Goal: Transaction & Acquisition: Download file/media

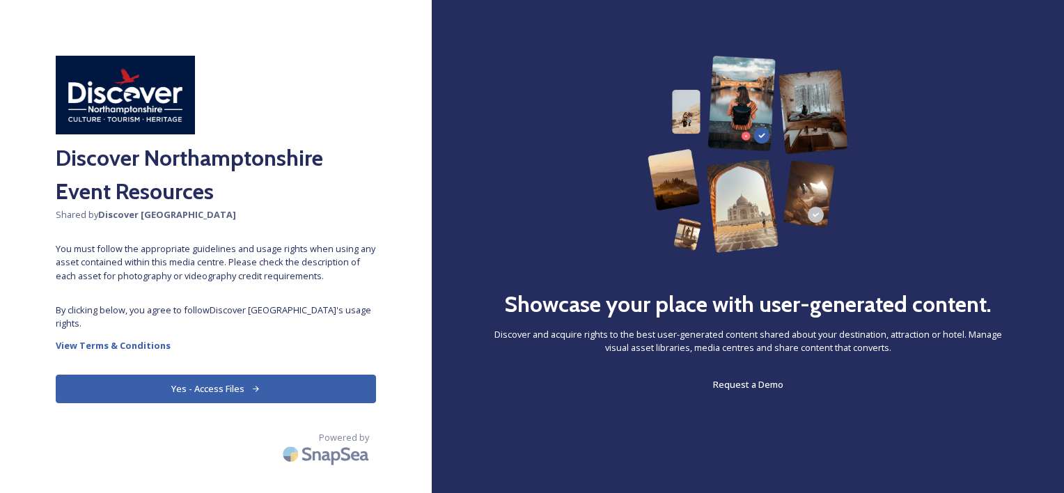
click at [248, 387] on button "Yes - Access Files" at bounding box center [216, 389] width 320 height 29
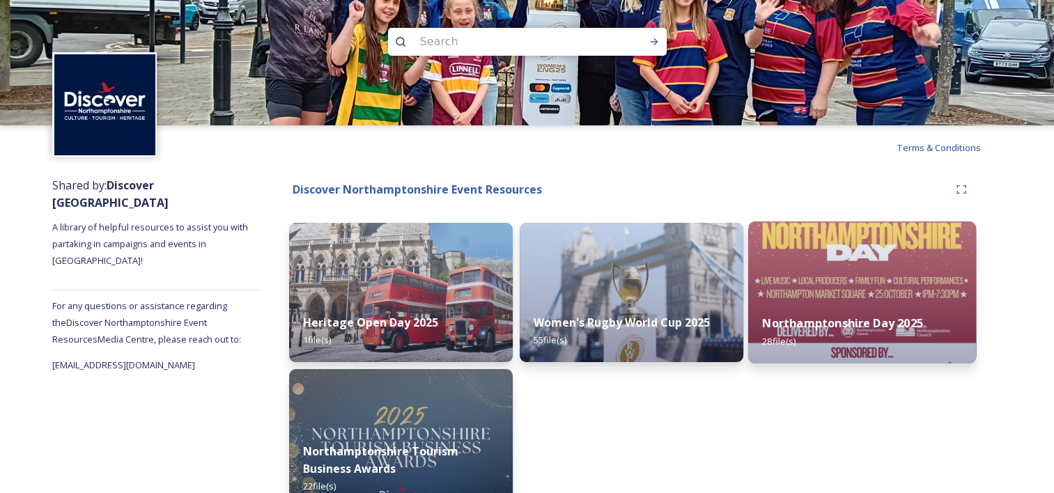
click at [856, 307] on div "Northamptonshire Day 2025 28 file(s)" at bounding box center [862, 331] width 228 height 63
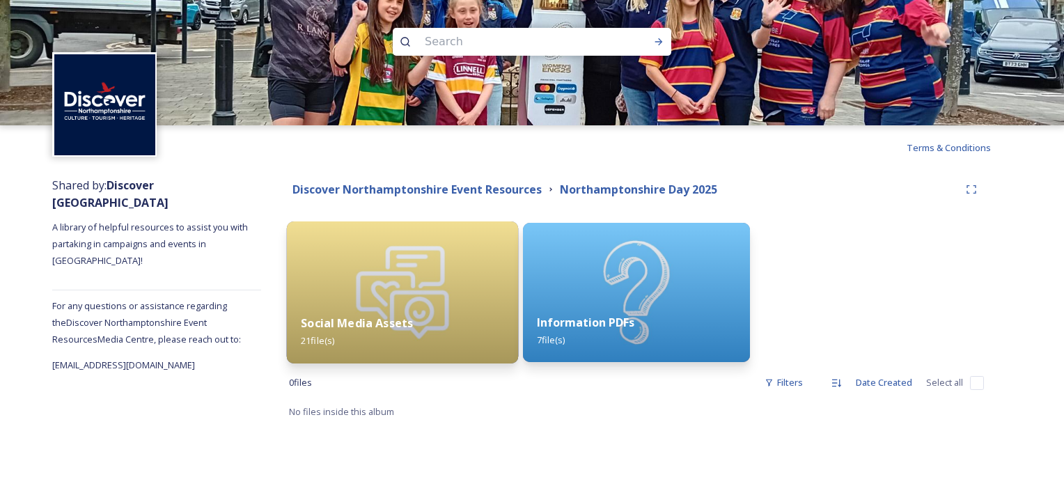
click at [403, 277] on img at bounding box center [403, 293] width 232 height 142
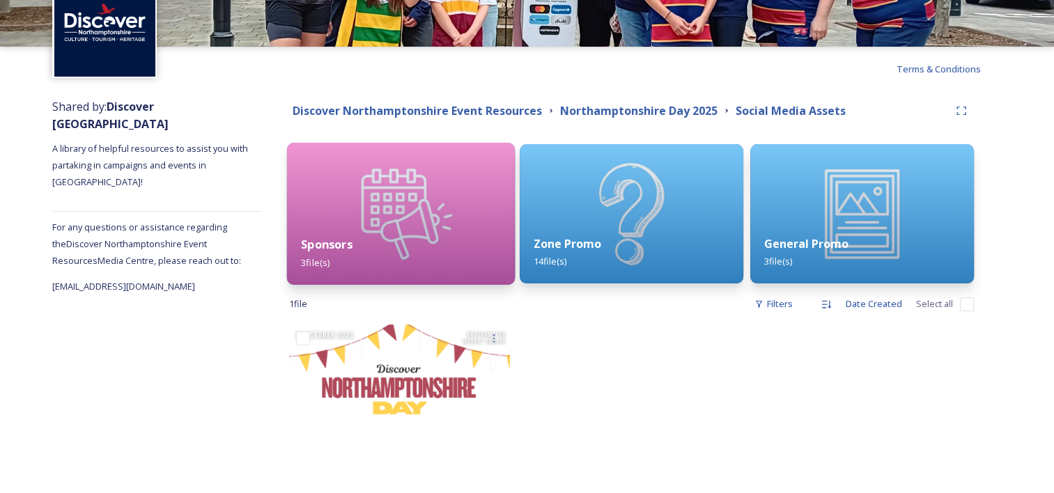
scroll to position [139, 0]
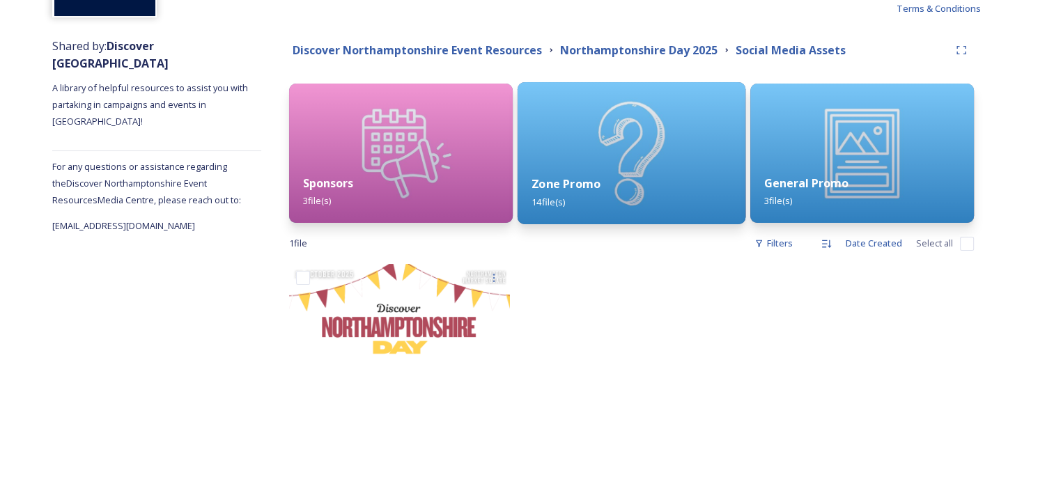
click at [593, 164] on div "Zone Promo 14 file(s)" at bounding box center [632, 192] width 228 height 63
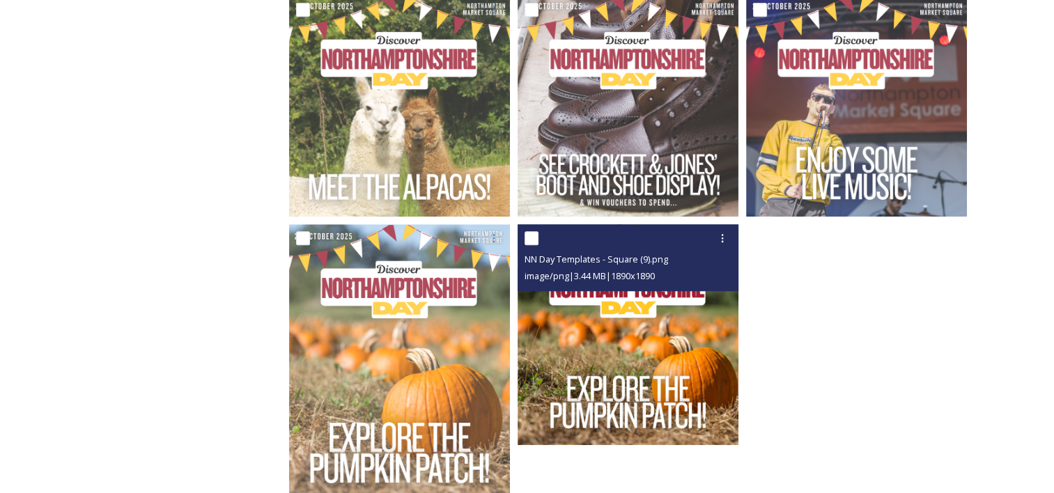
scroll to position [1032, 0]
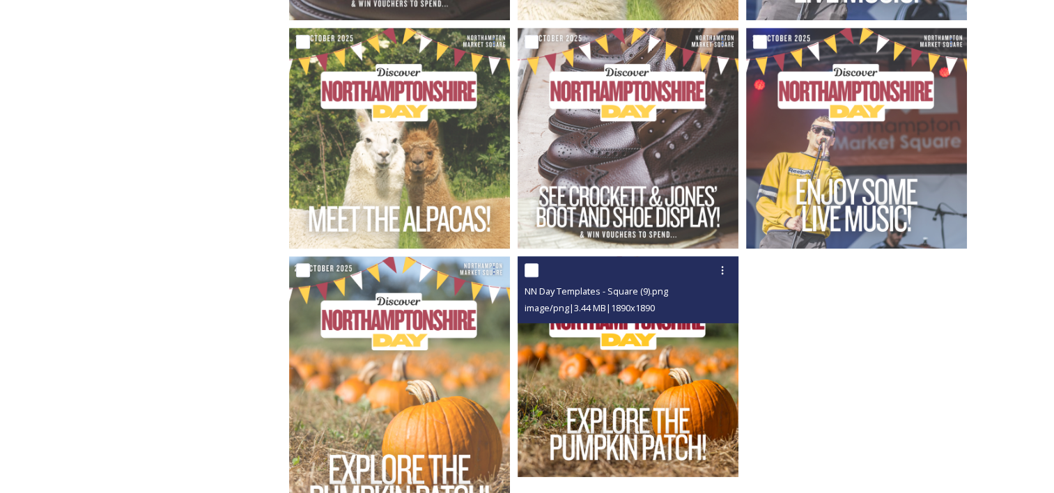
click at [535, 270] on input "checkbox" at bounding box center [531, 270] width 14 height 14
checkbox input "true"
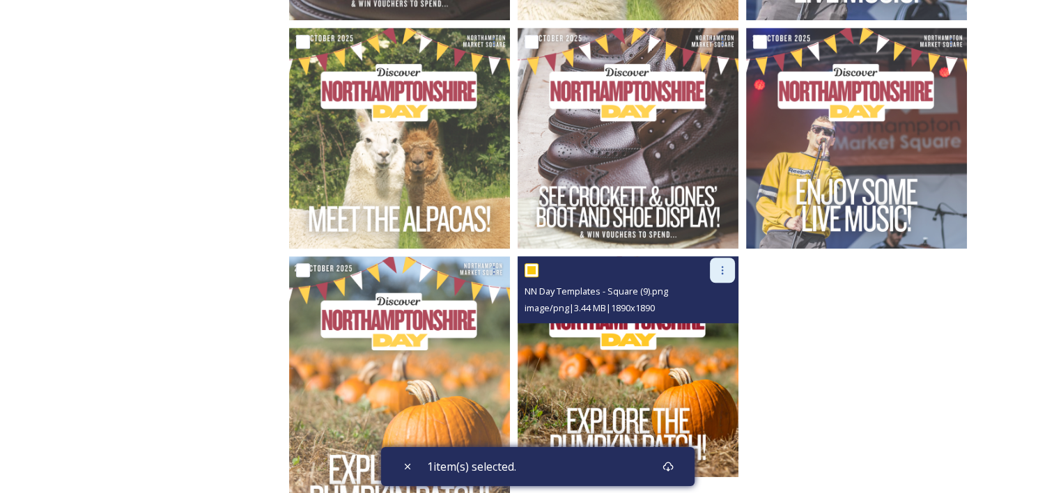
click at [722, 274] on icon at bounding box center [722, 270] width 11 height 11
click at [708, 329] on span "Download" at bounding box center [706, 327] width 42 height 13
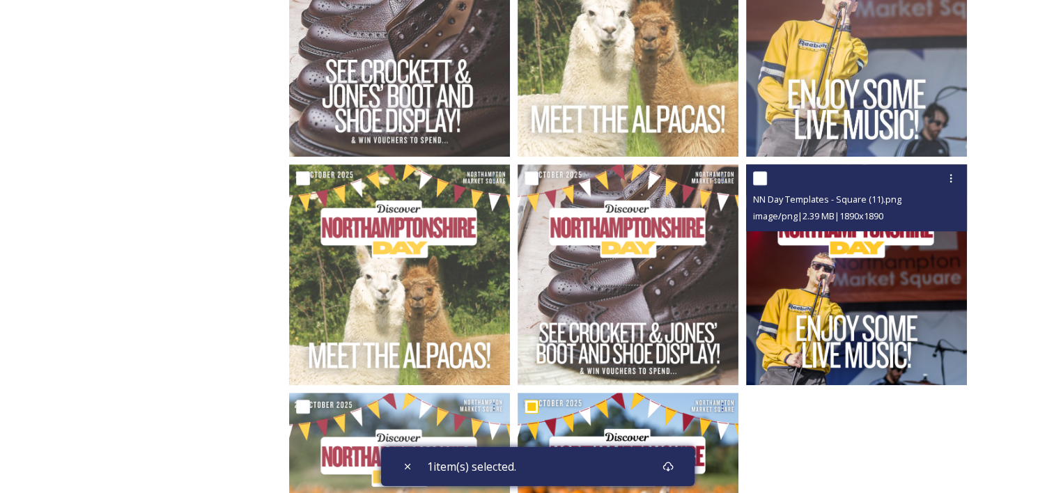
scroll to position [893, 0]
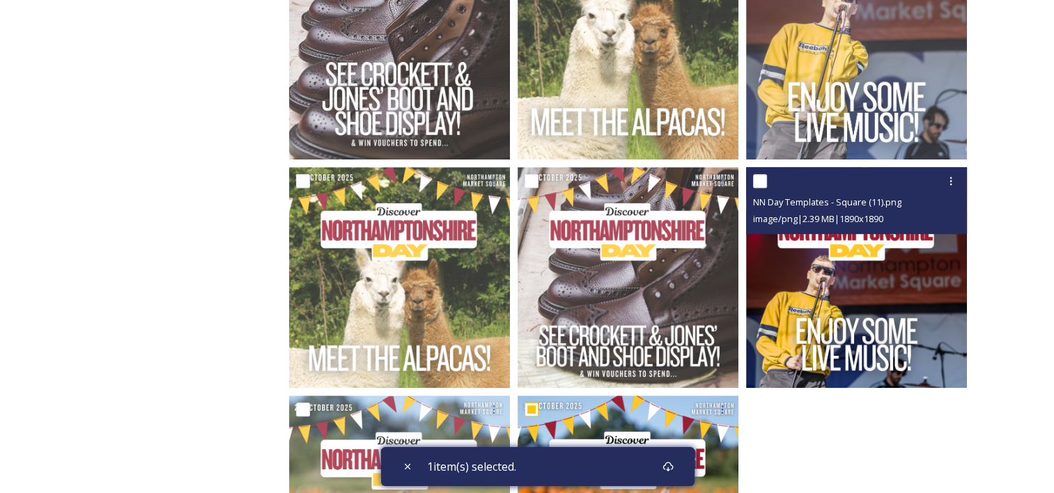
click at [765, 178] on input "checkbox" at bounding box center [760, 181] width 14 height 14
checkbox input "true"
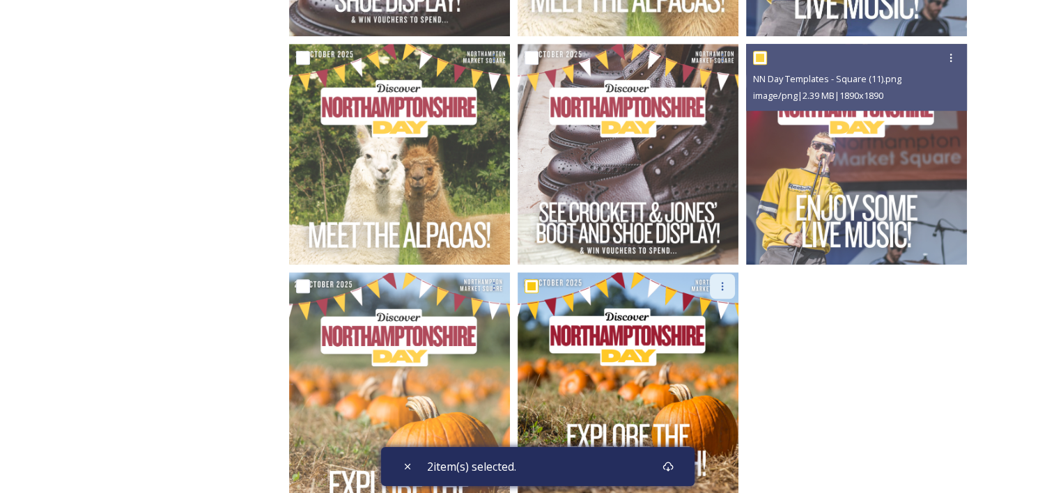
scroll to position [1032, 0]
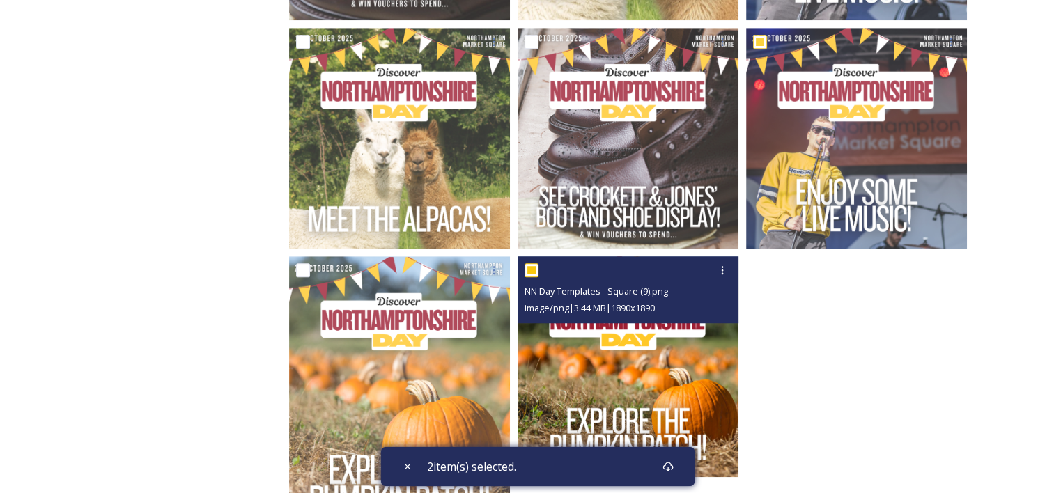
click at [535, 270] on input "checkbox" at bounding box center [531, 270] width 14 height 14
checkbox input "false"
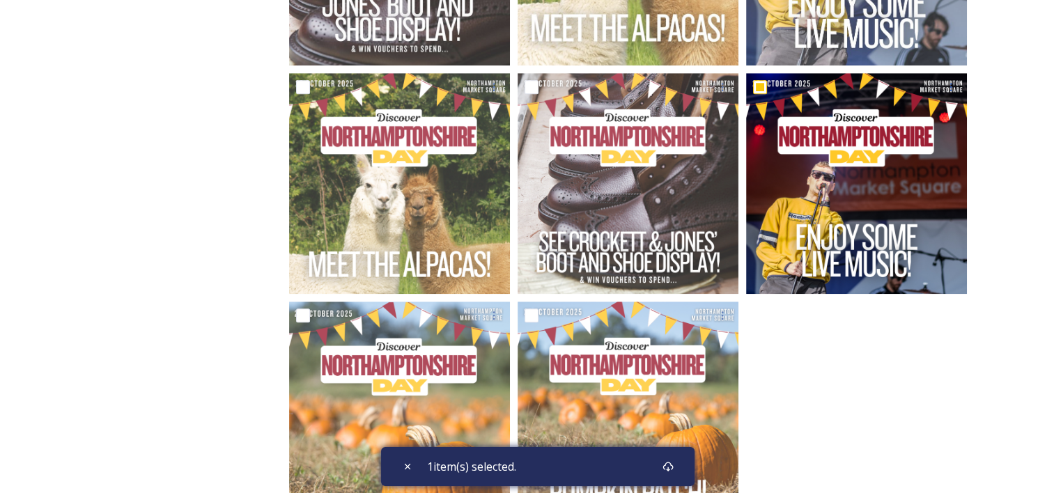
scroll to position [963, 0]
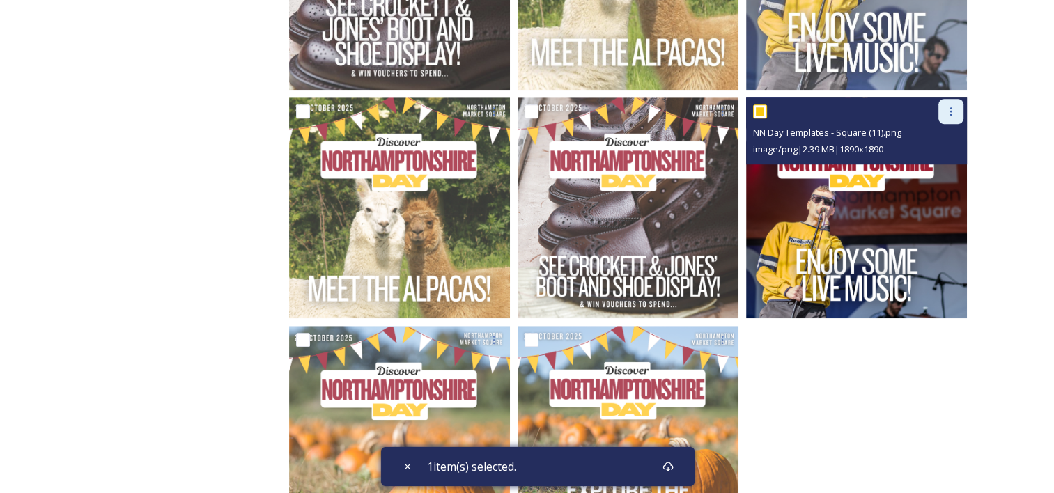
click at [943, 109] on div at bounding box center [950, 111] width 25 height 25
click at [923, 173] on span "Download" at bounding box center [934, 168] width 42 height 13
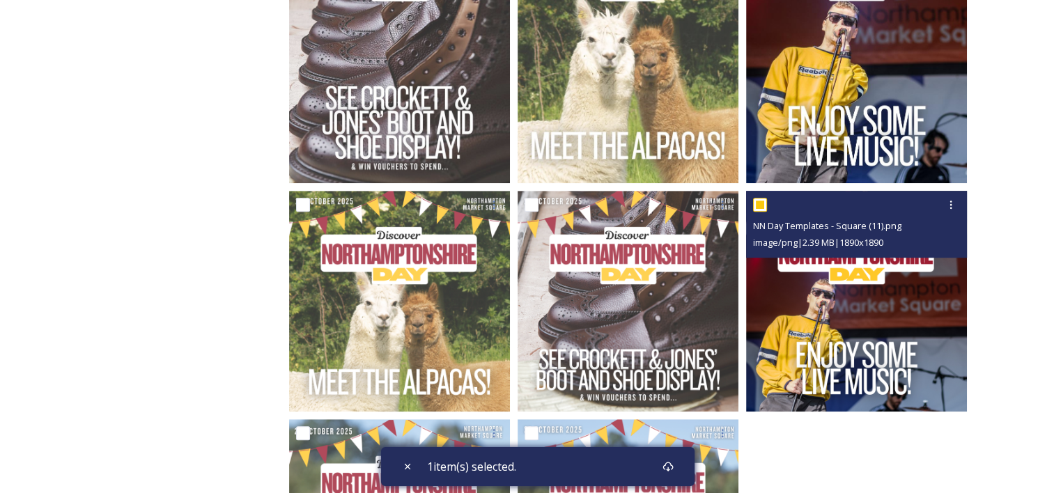
scroll to position [893, 0]
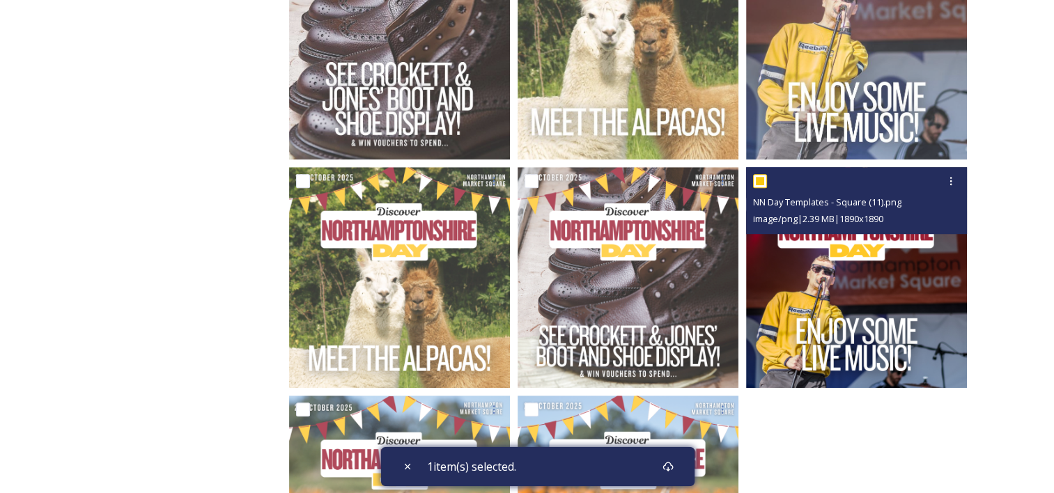
click at [761, 181] on input "checkbox" at bounding box center [760, 181] width 14 height 14
checkbox input "false"
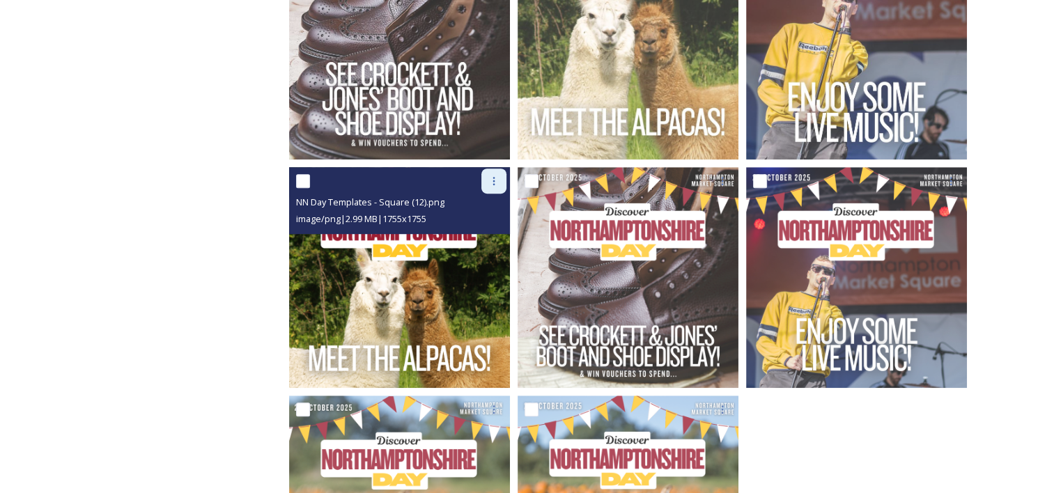
click at [488, 181] on div at bounding box center [493, 181] width 25 height 25
click at [468, 240] on span "Download" at bounding box center [477, 238] width 42 height 13
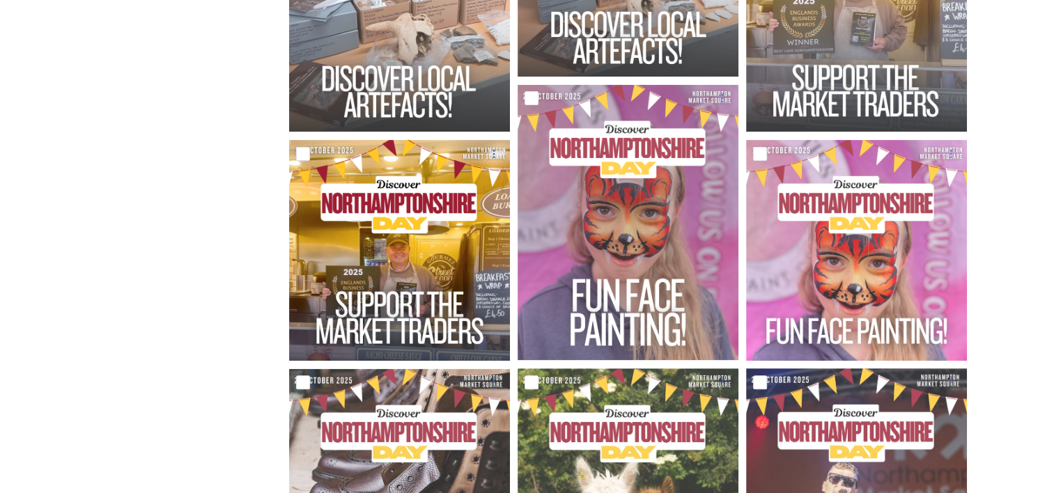
scroll to position [405, 0]
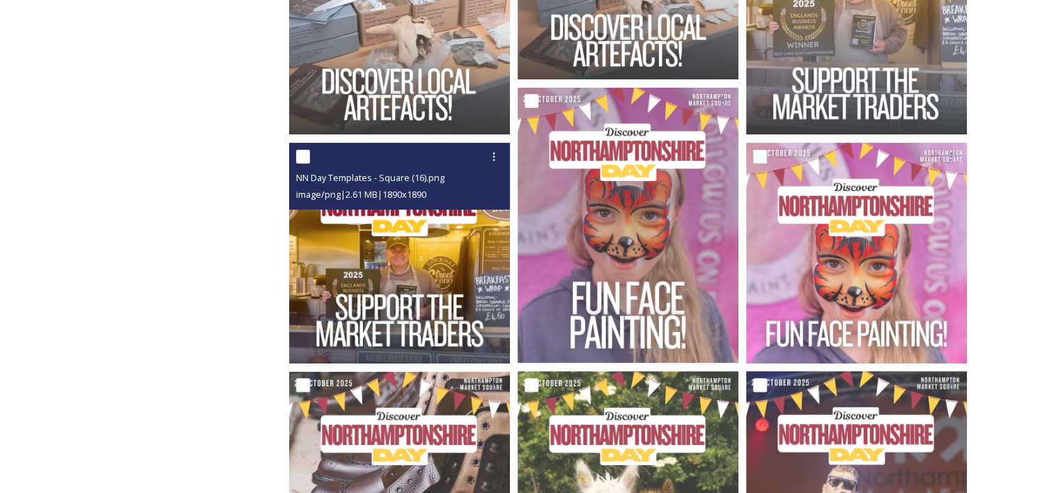
click at [306, 156] on input "checkbox" at bounding box center [303, 157] width 14 height 14
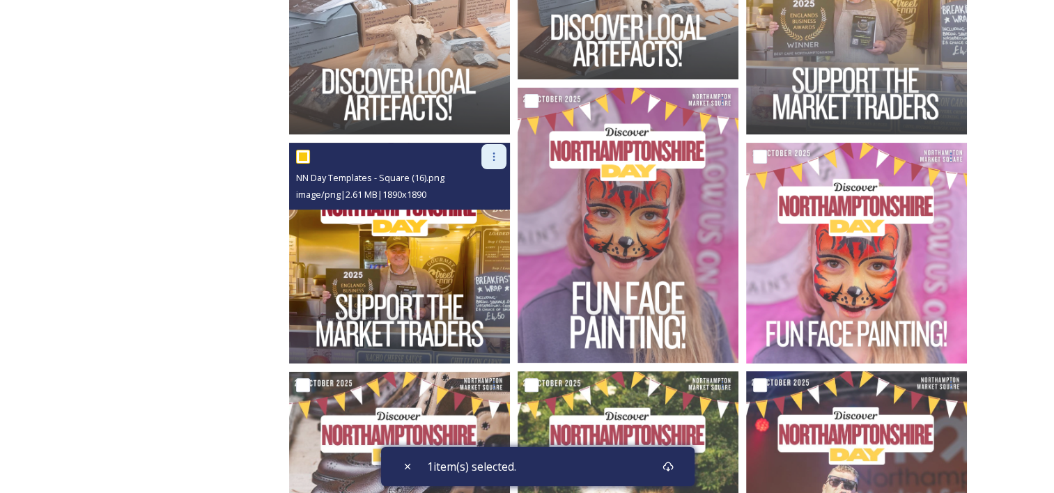
click at [493, 157] on icon at bounding box center [493, 156] width 11 height 11
click at [472, 209] on span "Download" at bounding box center [477, 214] width 42 height 13
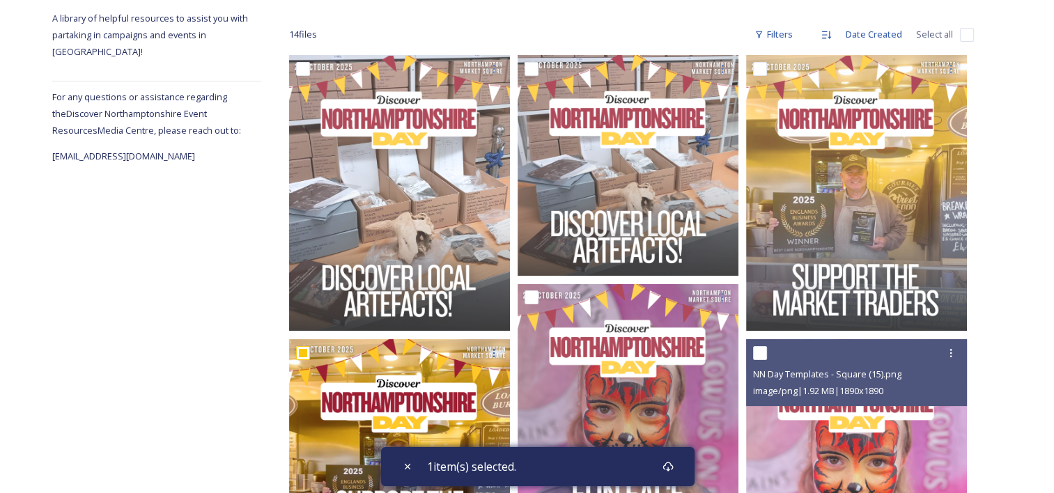
scroll to position [127, 0]
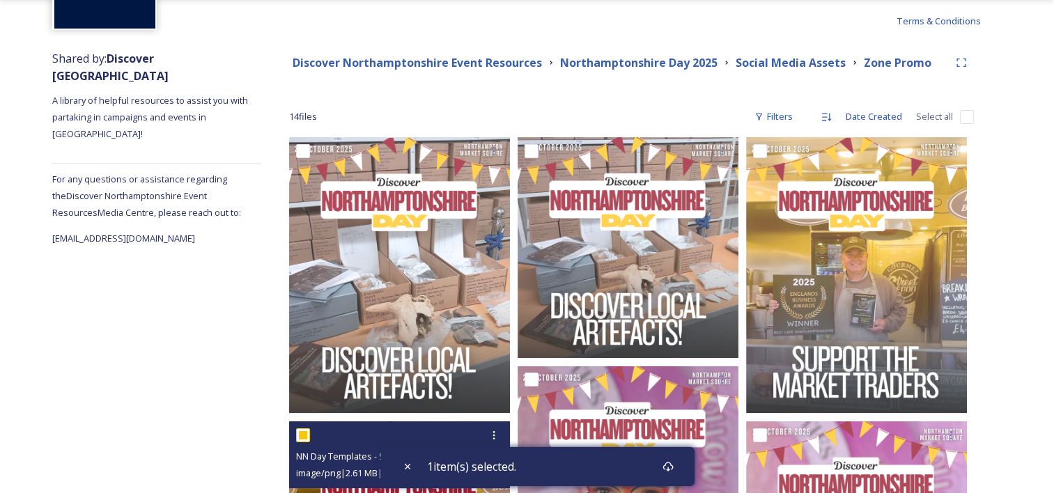
click at [302, 434] on input "checkbox" at bounding box center [303, 435] width 14 height 14
checkbox input "false"
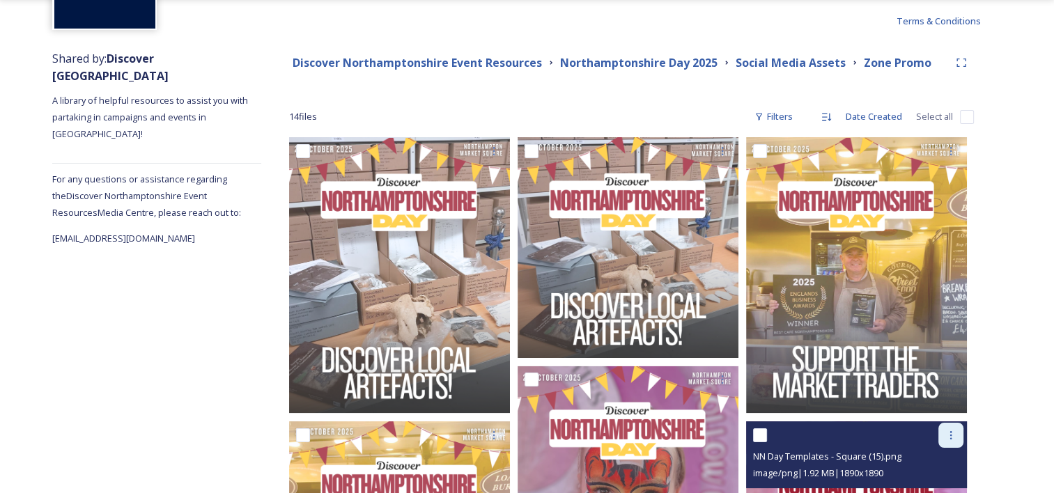
click at [947, 433] on icon at bounding box center [950, 435] width 11 height 11
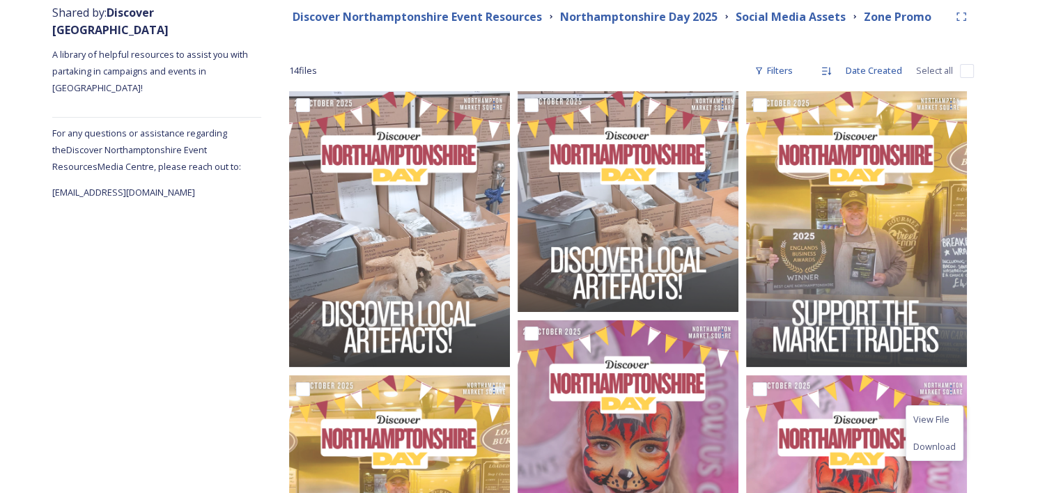
scroll to position [196, 0]
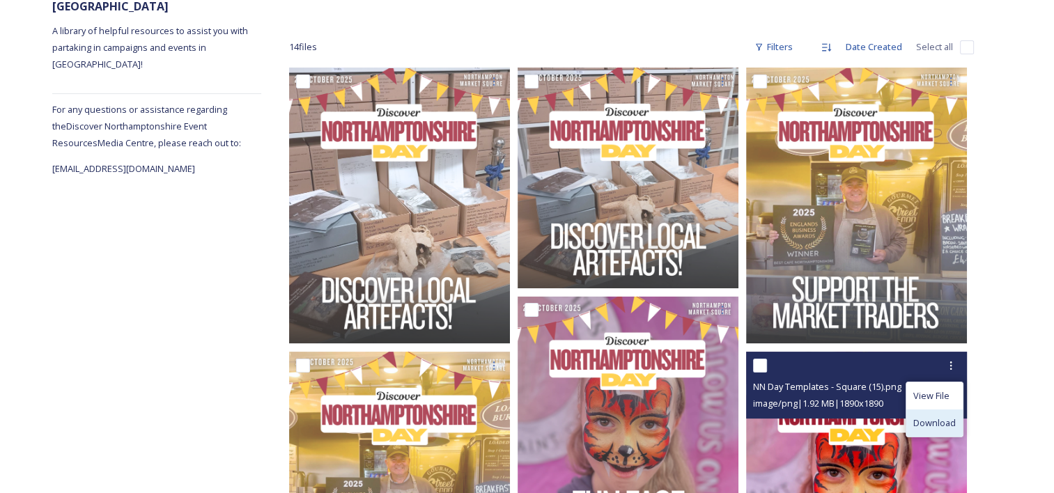
click at [940, 423] on span "Download" at bounding box center [934, 423] width 42 height 13
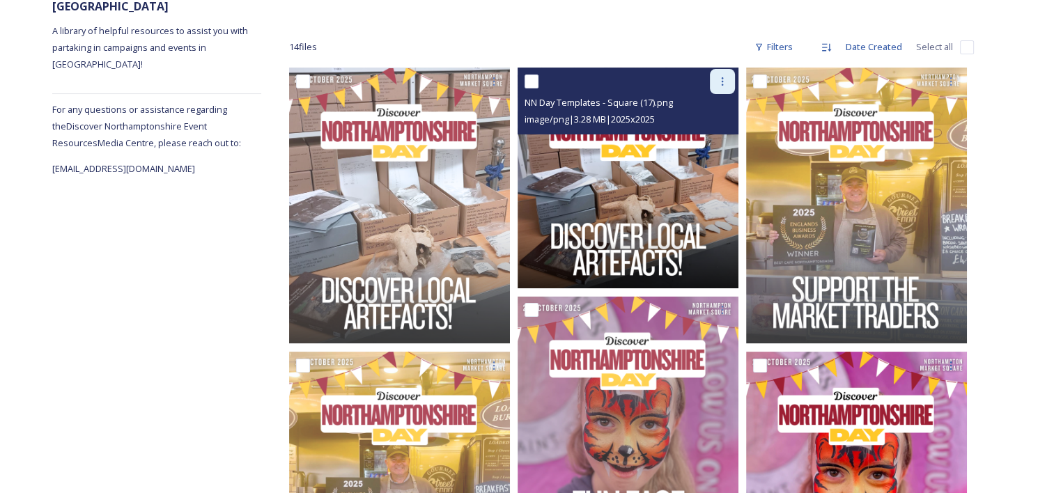
click at [719, 84] on icon at bounding box center [722, 81] width 11 height 11
click at [699, 140] on span "Download" at bounding box center [706, 138] width 42 height 13
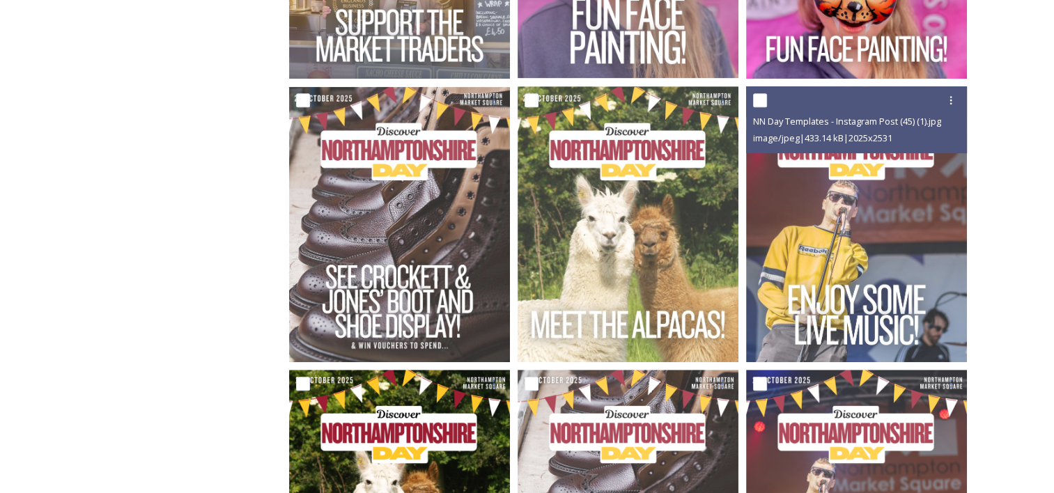
scroll to position [614, 0]
